Goal: Find specific page/section: Find specific page/section

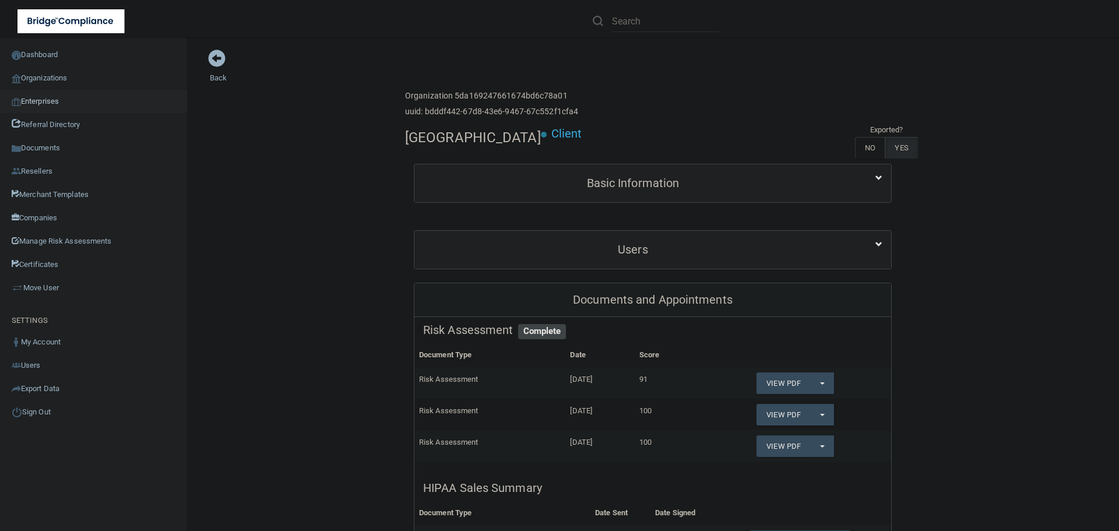
scroll to position [291, 0]
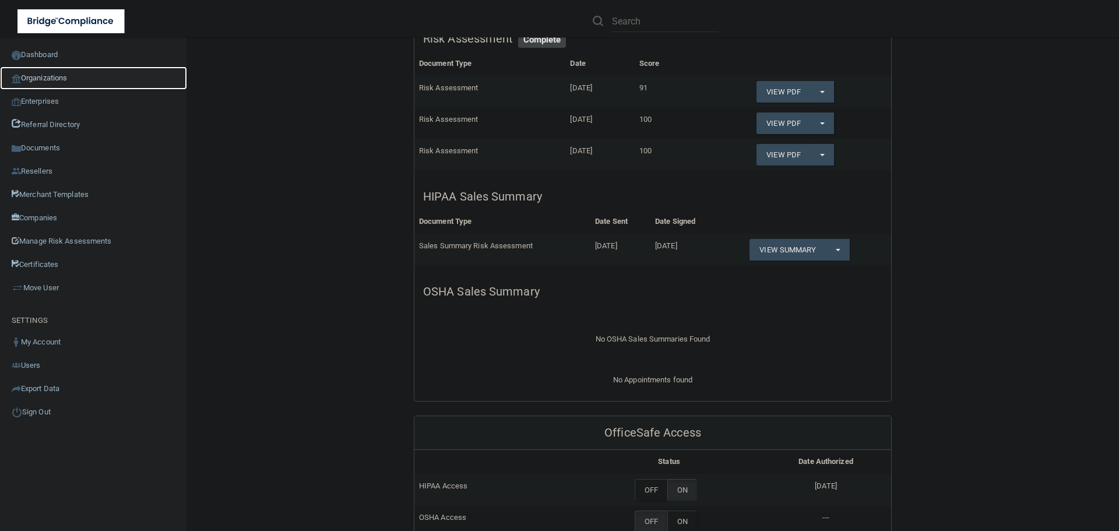
click at [61, 78] on link "Organizations" at bounding box center [93, 77] width 187 height 23
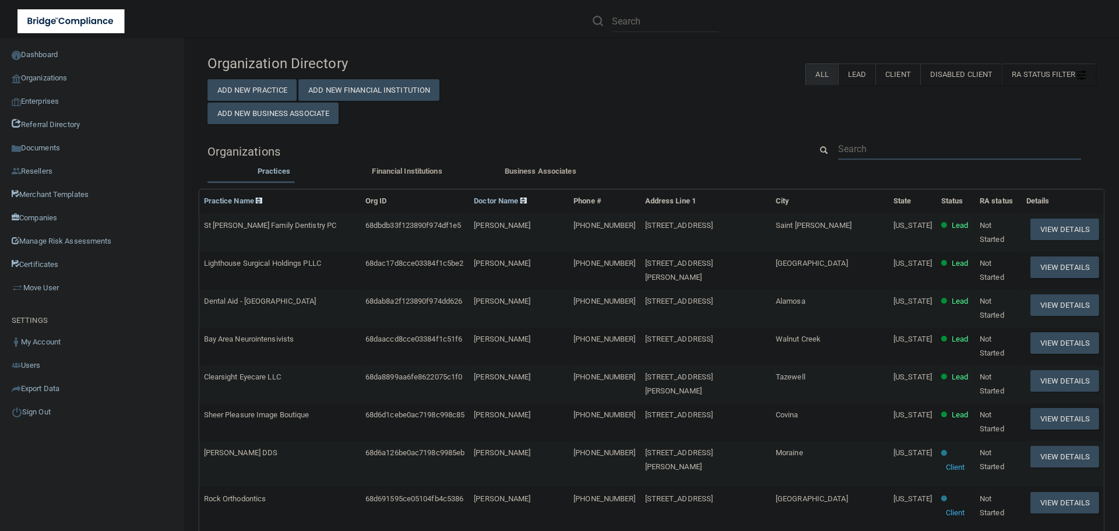
click at [880, 149] on input "text" at bounding box center [959, 149] width 243 height 22
paste input "Jessica Stevens, DDS, PLLC"
type input "Jessica Stevens, DDS, PLLC"
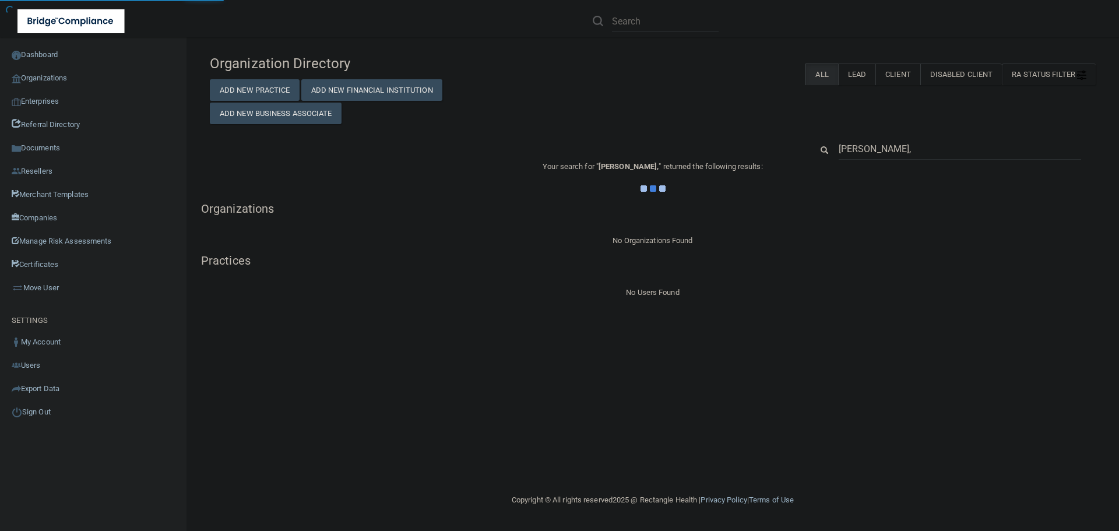
type input "[PERSON_NAME]"
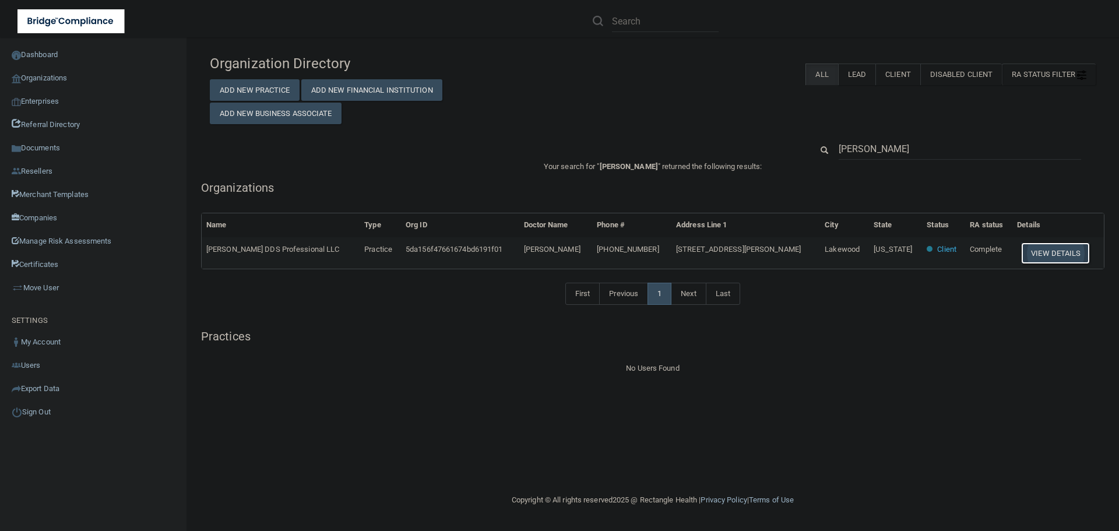
click at [1051, 254] on button "View Details" at bounding box center [1055, 254] width 69 height 22
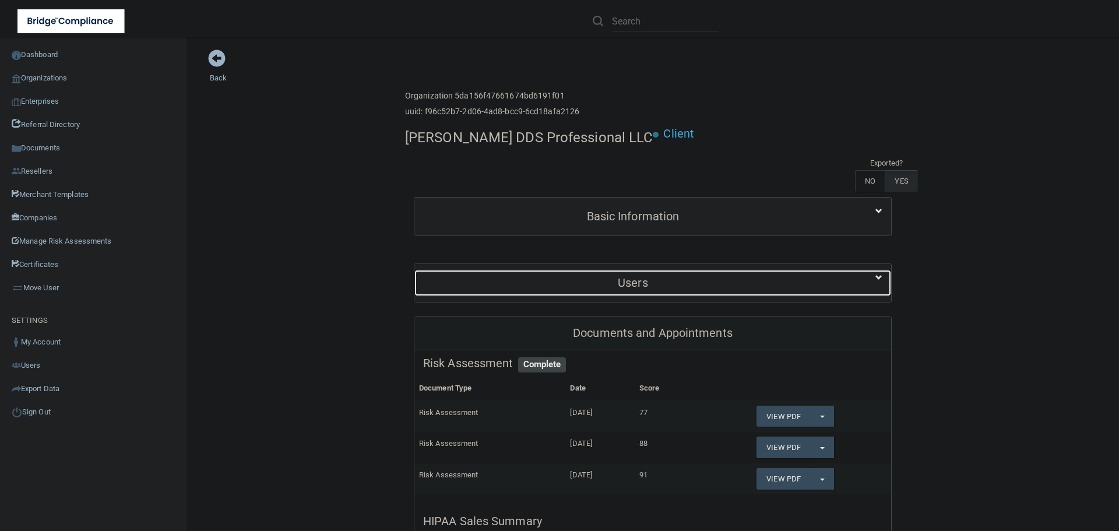
click at [649, 286] on h5 "Users" at bounding box center [633, 282] width 420 height 13
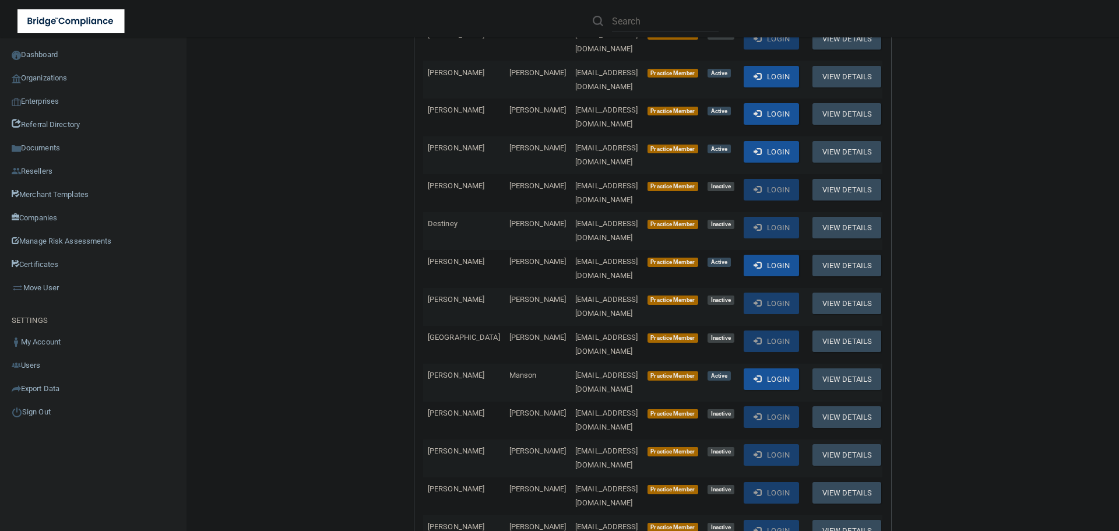
scroll to position [525, 0]
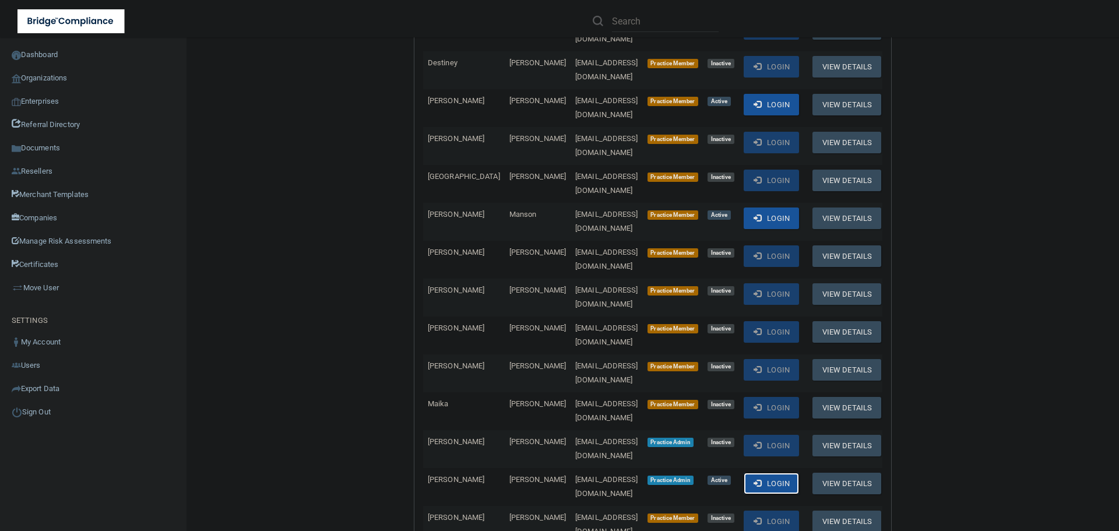
click at [764, 473] on button "Login" at bounding box center [771, 484] width 55 height 22
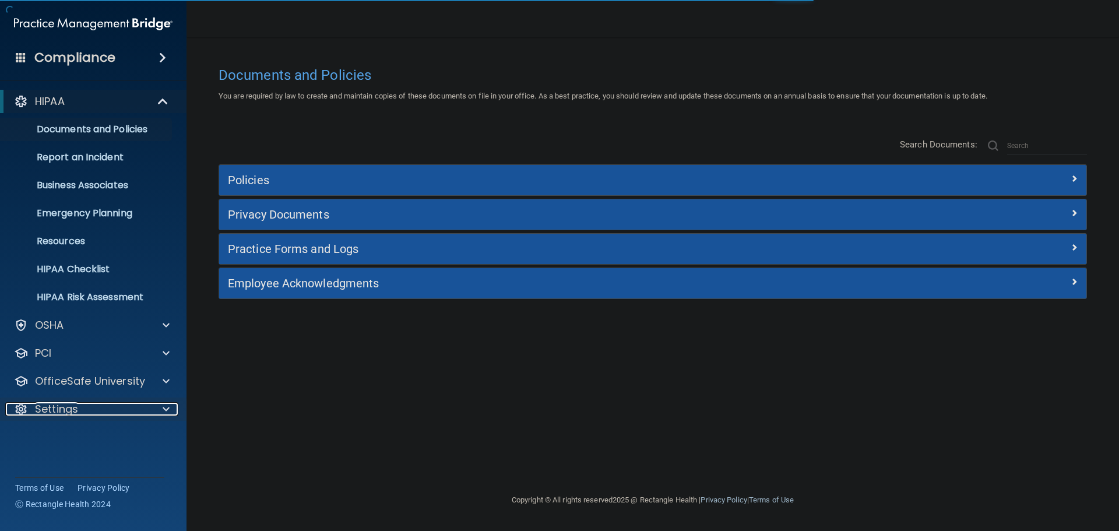
click at [164, 413] on span at bounding box center [166, 409] width 7 height 14
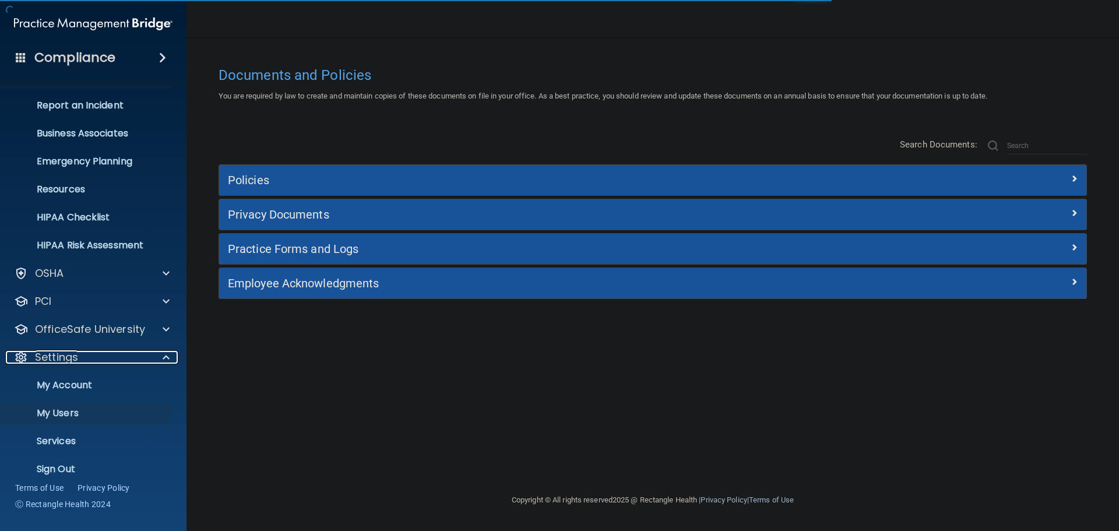
scroll to position [65, 0]
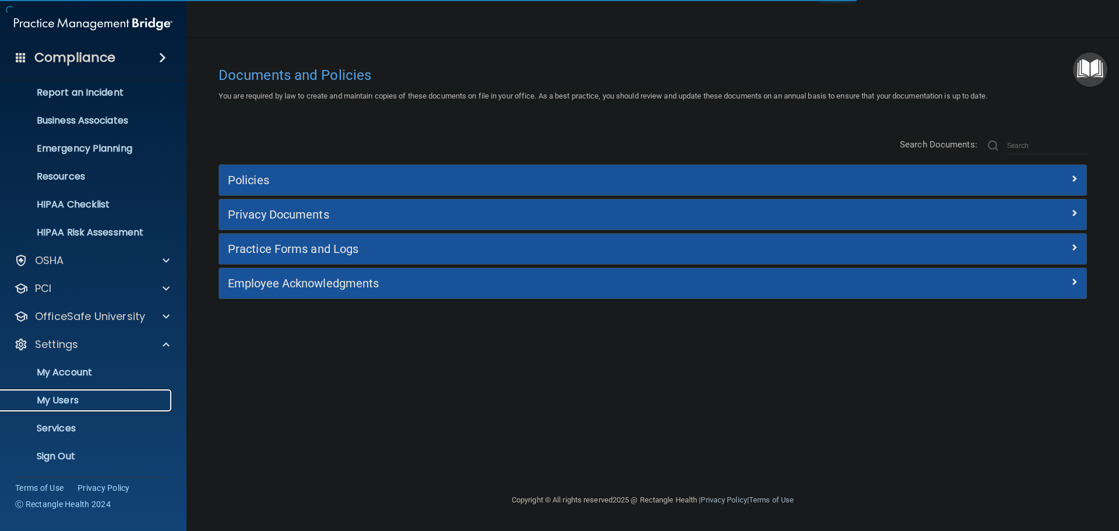
click at [47, 400] on p "My Users" at bounding box center [87, 401] width 159 height 12
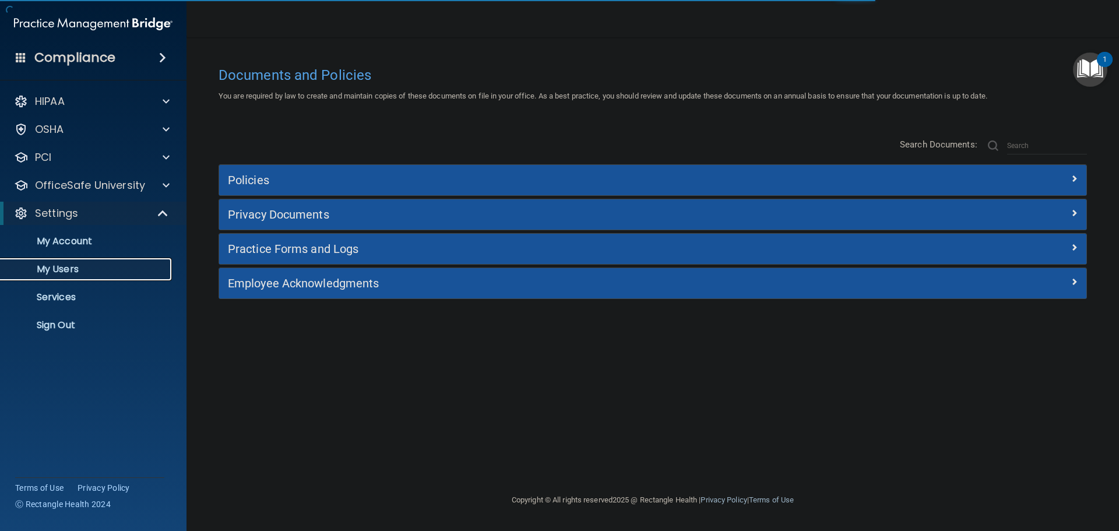
select select "20"
